Goal: Task Accomplishment & Management: Manage account settings

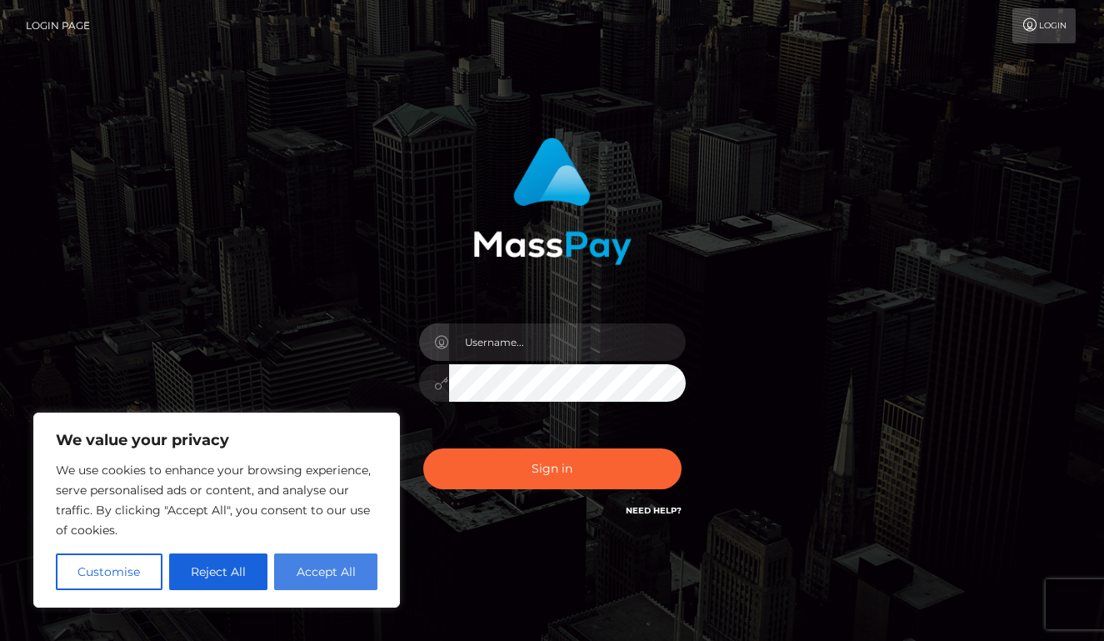
click at [285, 564] on button "Accept All" at bounding box center [325, 571] width 103 height 37
checkbox input "true"
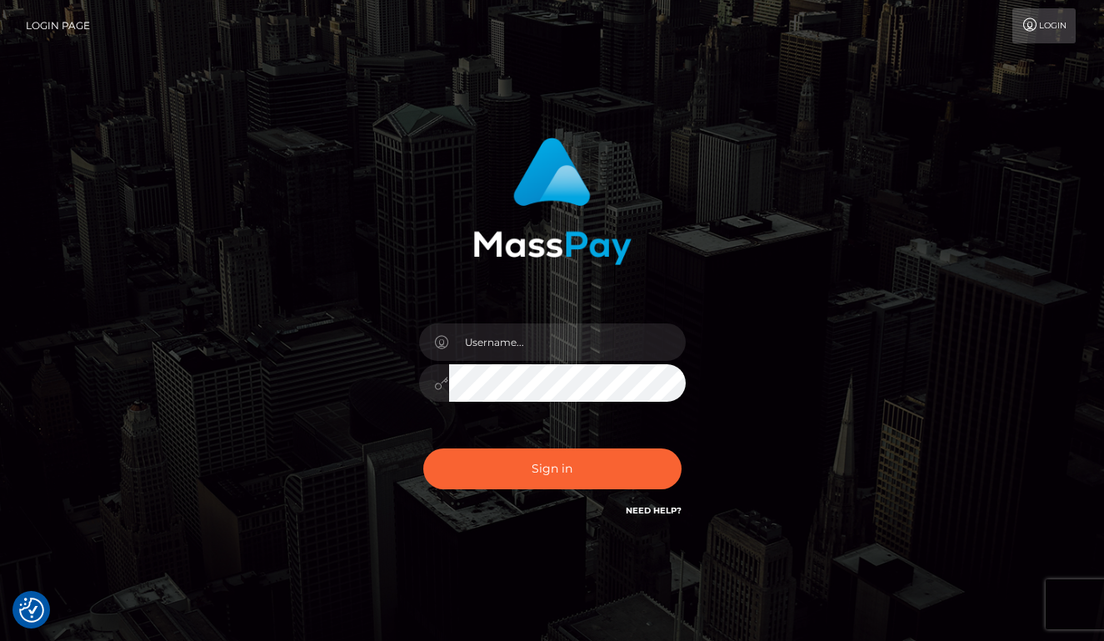
click at [609, 320] on div at bounding box center [553, 374] width 292 height 127
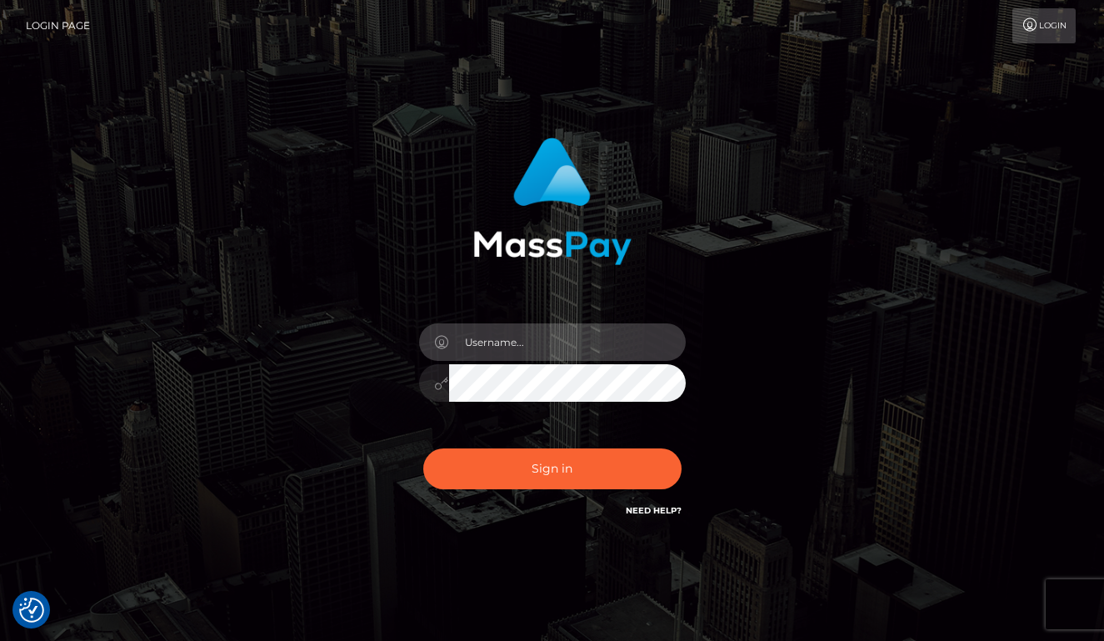
click at [604, 331] on input "text" at bounding box center [567, 341] width 237 height 37
paste input "d66461414@gmail.com"
type input "d66461414@gmail.com"
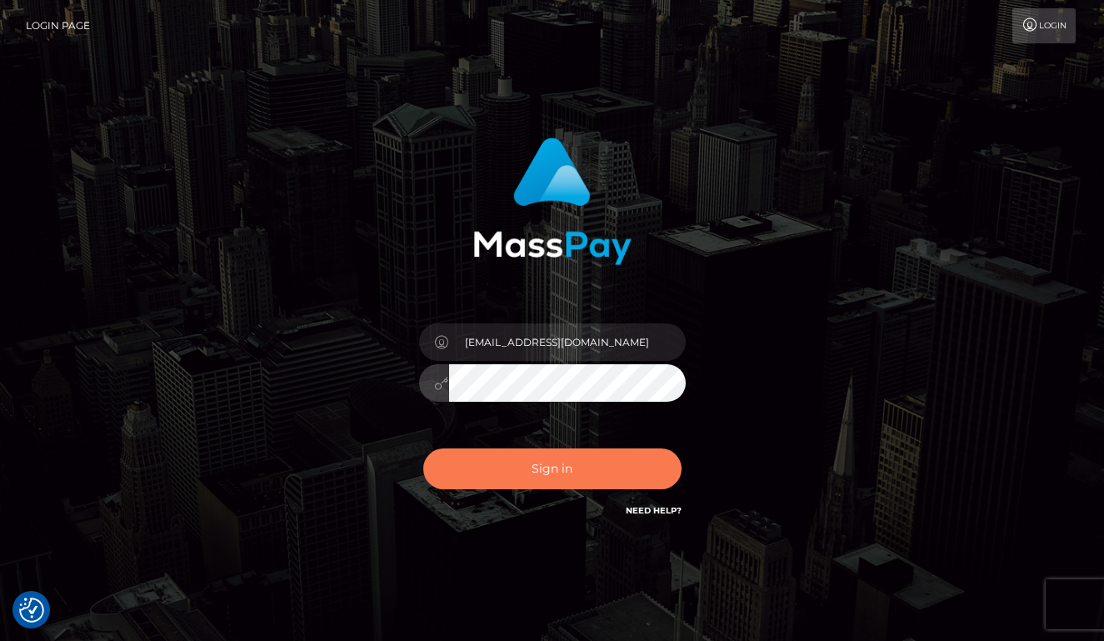
click at [564, 472] on button "Sign in" at bounding box center [552, 468] width 258 height 41
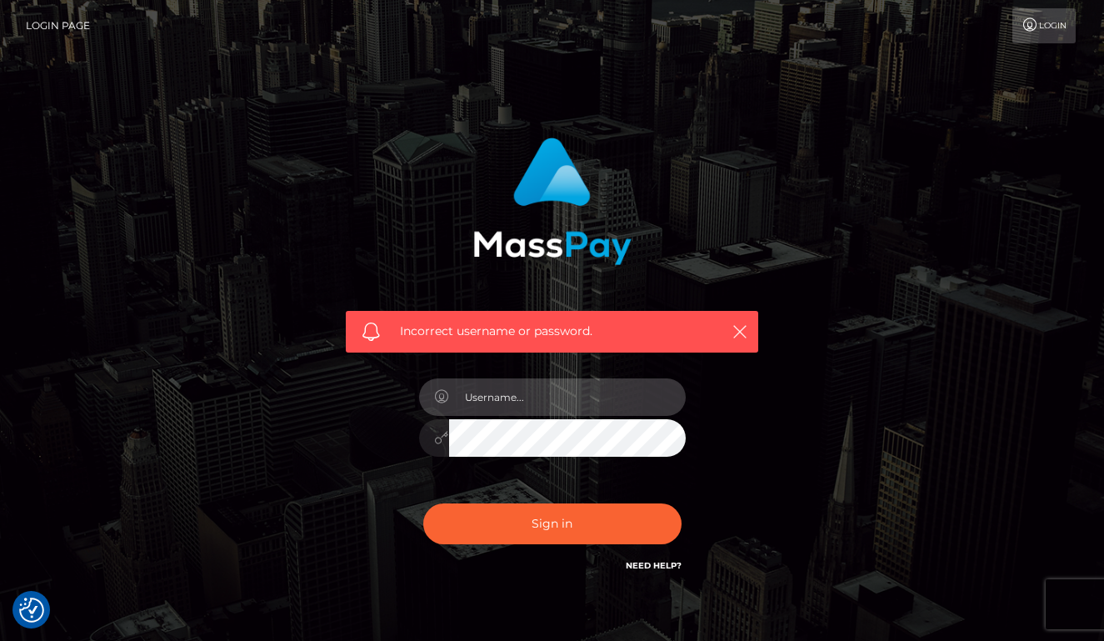
paste input "Ashley Satsuki Floren"
type input "Ashley Satsuki Floren"
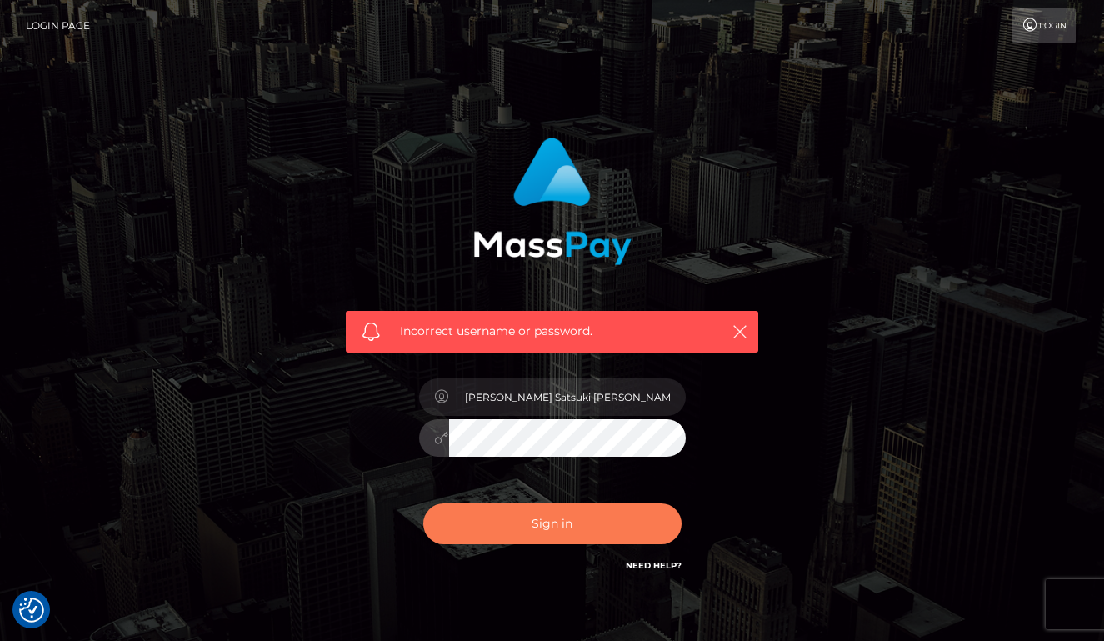
click at [531, 537] on button "Sign in" at bounding box center [552, 523] width 258 height 41
